Goal: Find contact information: Find contact information

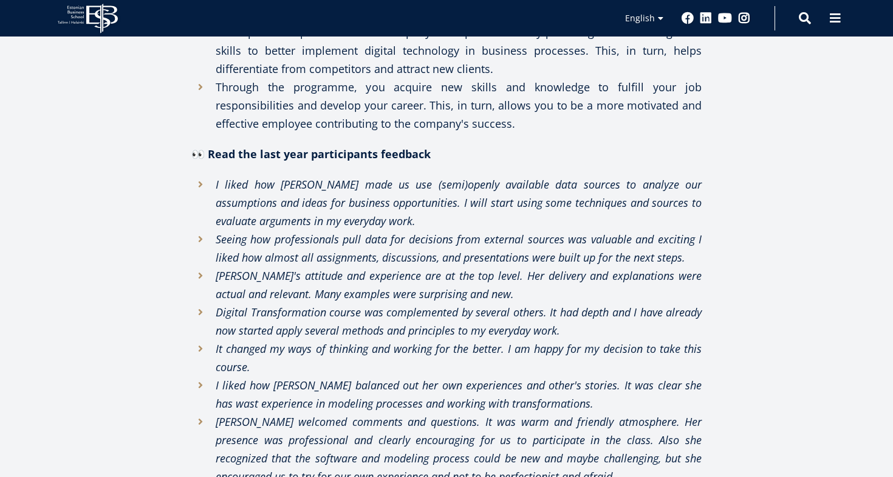
scroll to position [1276, 0]
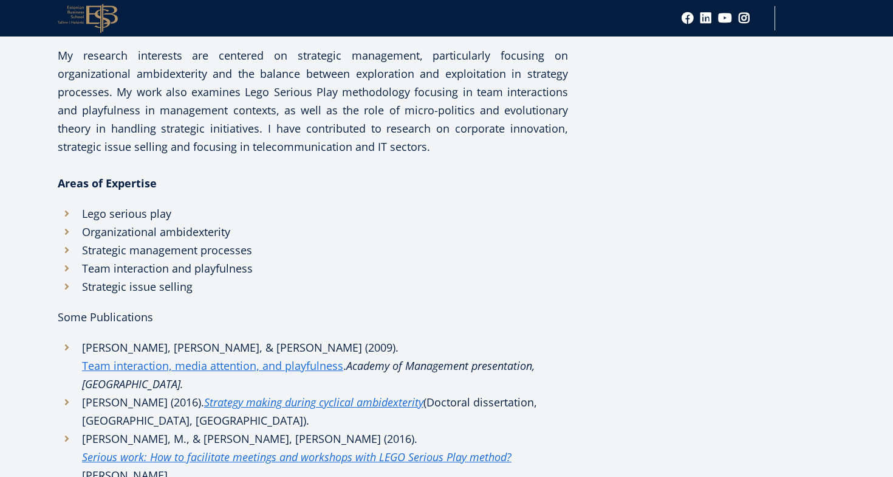
scroll to position [472, 0]
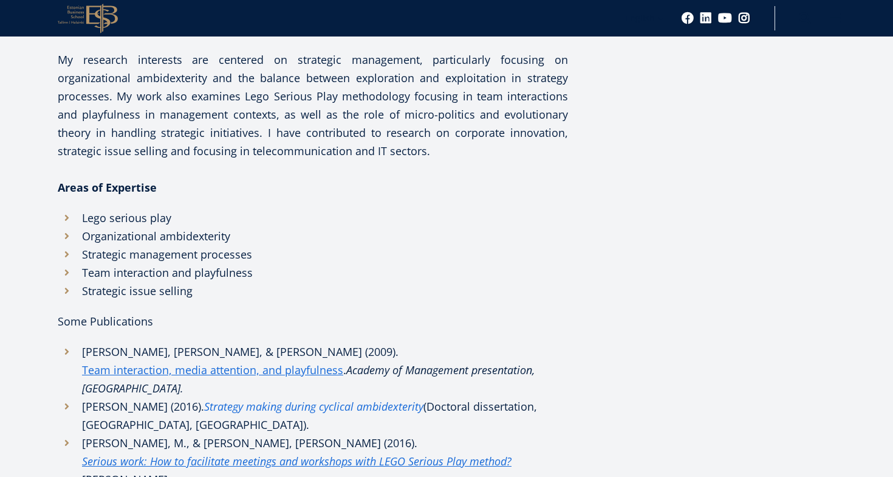
click at [247, 399] on em "Strategy making during cyclical ambidexterity" at bounding box center [313, 406] width 219 height 15
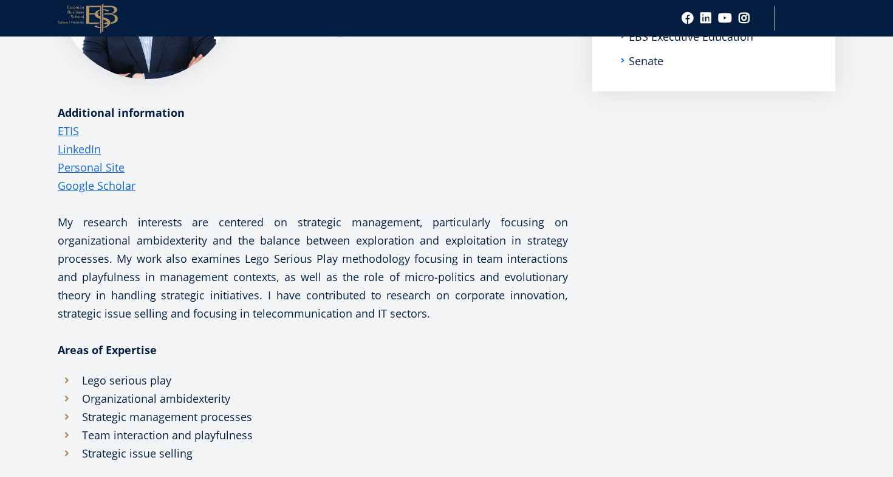
scroll to position [306, 0]
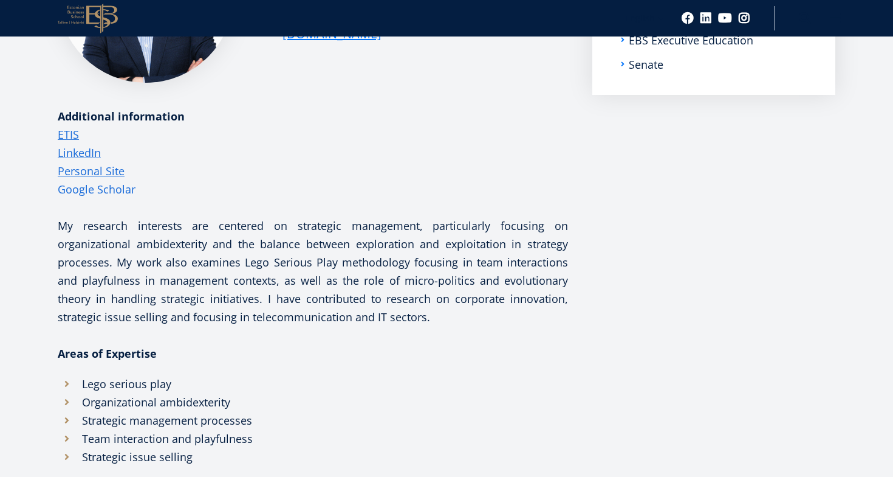
click at [110, 187] on link "Google Scholar" at bounding box center [97, 189] width 78 height 18
click at [71, 137] on link "ETIS" at bounding box center [68, 134] width 21 height 18
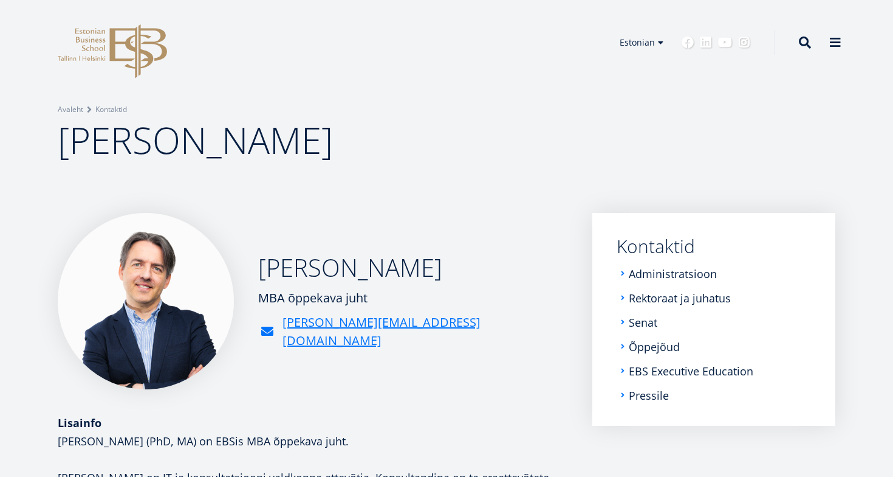
click at [122, 298] on img at bounding box center [146, 301] width 176 height 176
